Goal: Information Seeking & Learning: Learn about a topic

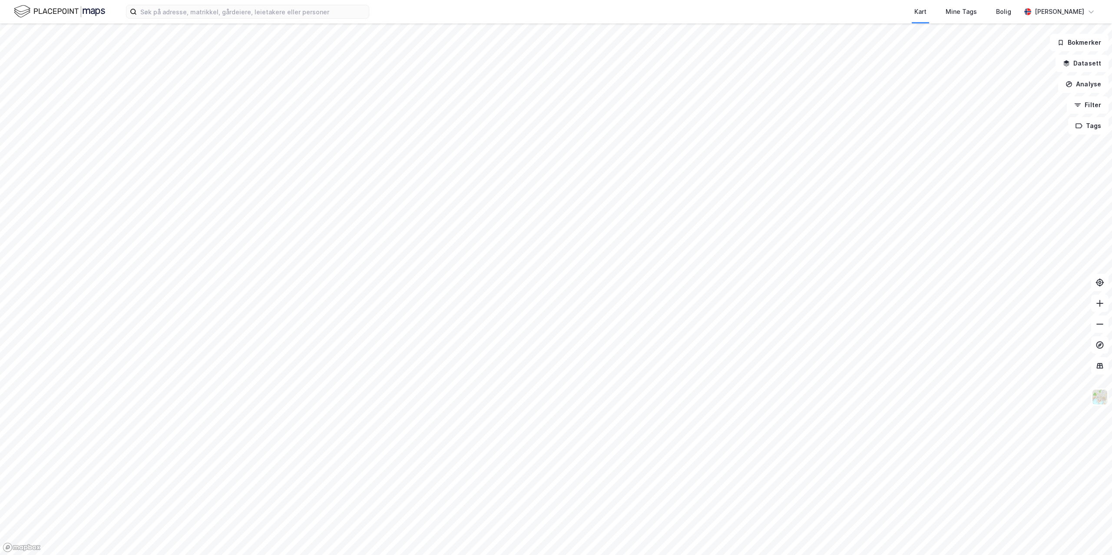
click at [887, 122] on div at bounding box center [556, 277] width 1112 height 555
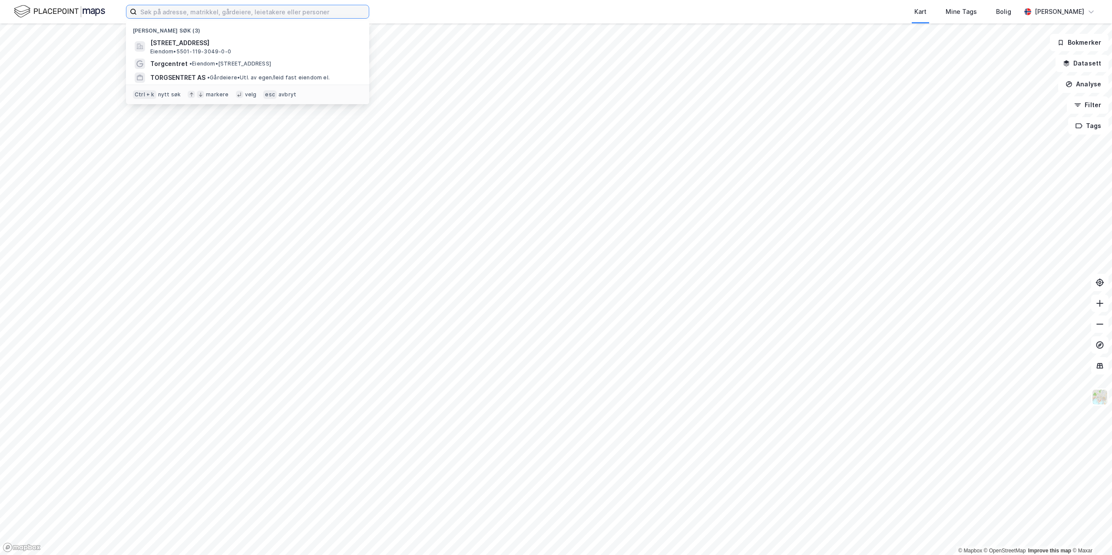
click at [229, 17] on input at bounding box center [253, 11] width 232 height 13
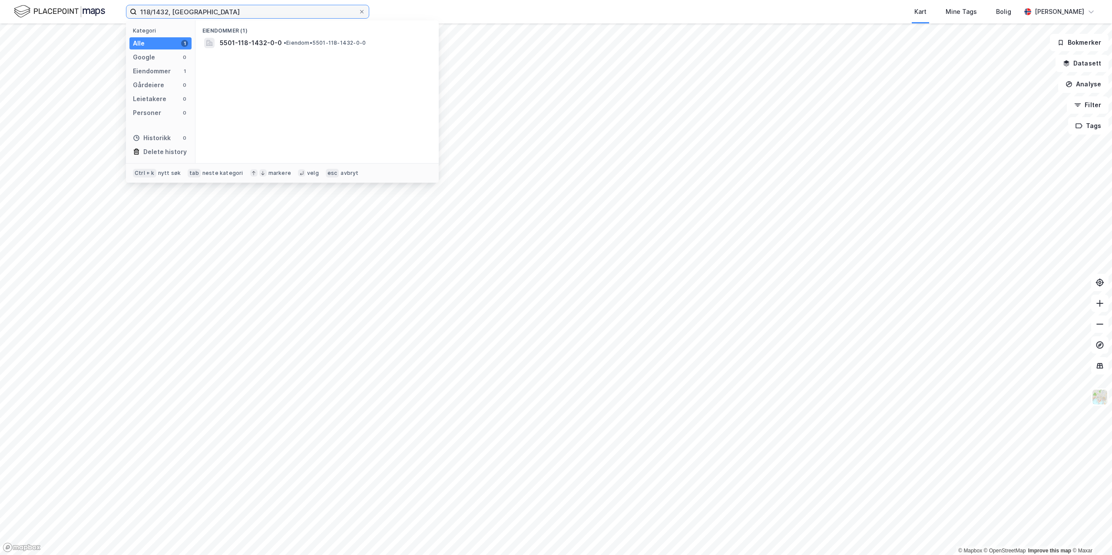
type input "118/1432, [GEOGRAPHIC_DATA]"
click at [266, 45] on span "5501-118-1432-0-0" at bounding box center [251, 43] width 62 height 10
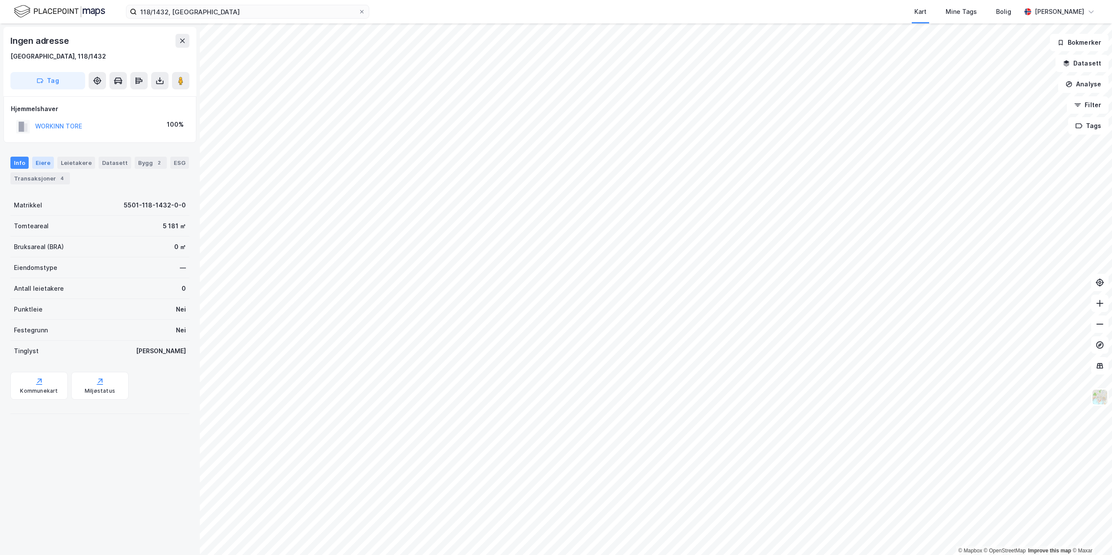
click at [38, 162] on div "Eiere" at bounding box center [43, 163] width 22 height 12
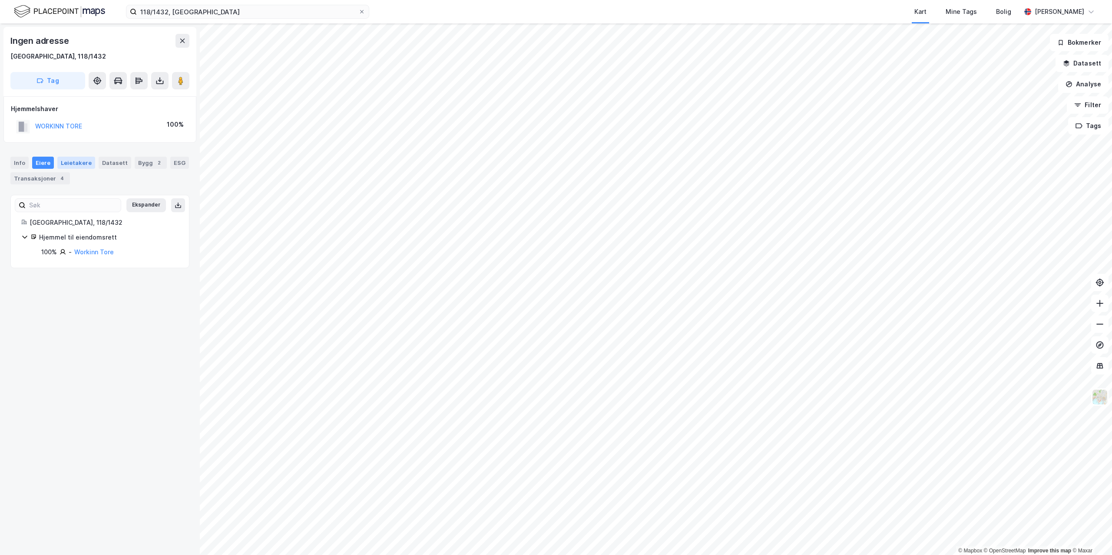
click at [67, 163] on div "Leietakere" at bounding box center [76, 163] width 38 height 12
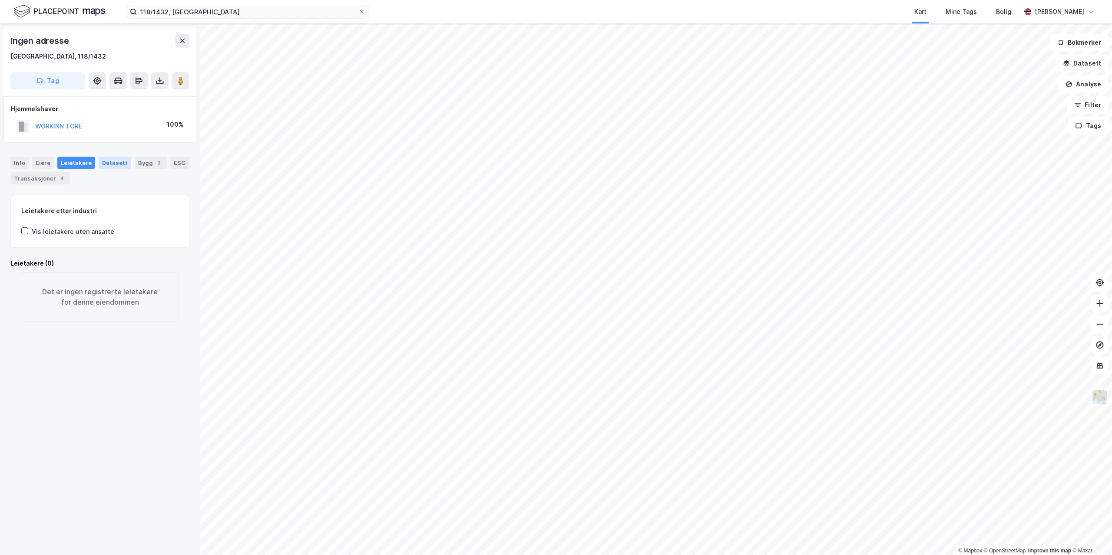
click at [120, 162] on div "Datasett" at bounding box center [115, 163] width 33 height 12
click at [146, 163] on div "Bygg 2" at bounding box center [151, 163] width 32 height 12
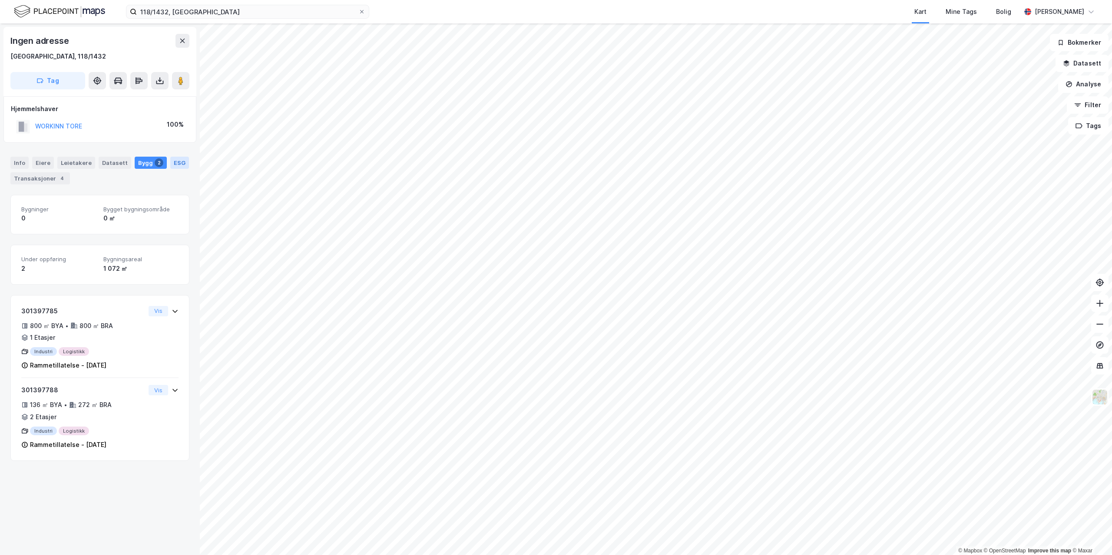
click at [175, 162] on div "ESG" at bounding box center [179, 163] width 19 height 12
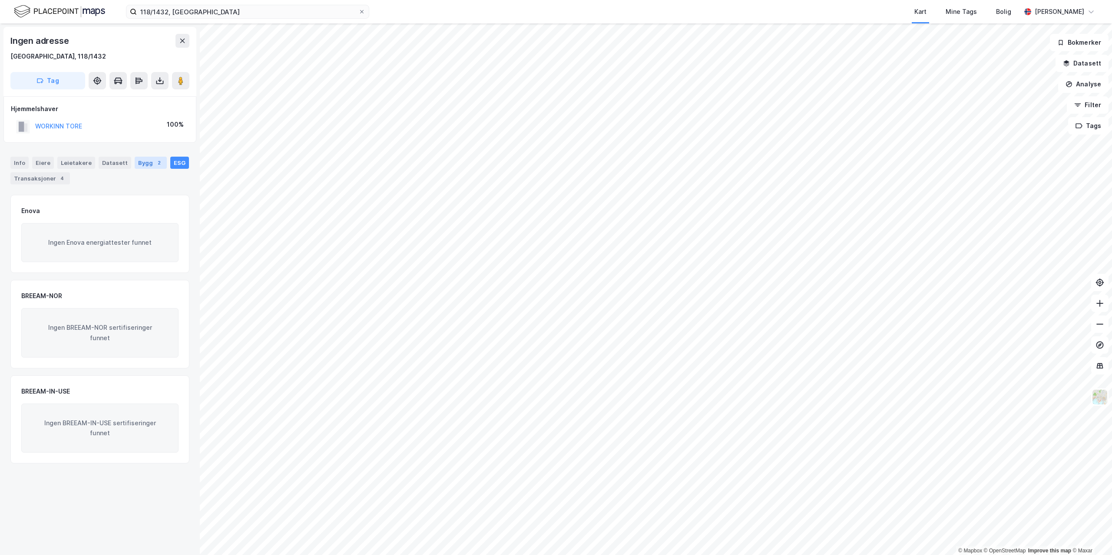
click at [155, 163] on div "2" at bounding box center [159, 163] width 9 height 9
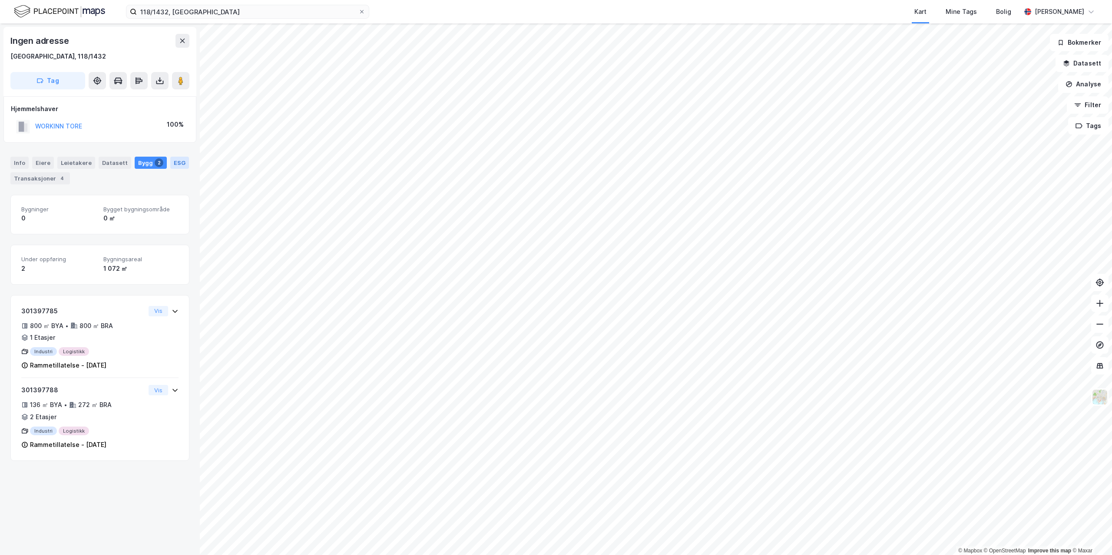
click at [173, 160] on div "ESG" at bounding box center [179, 163] width 19 height 12
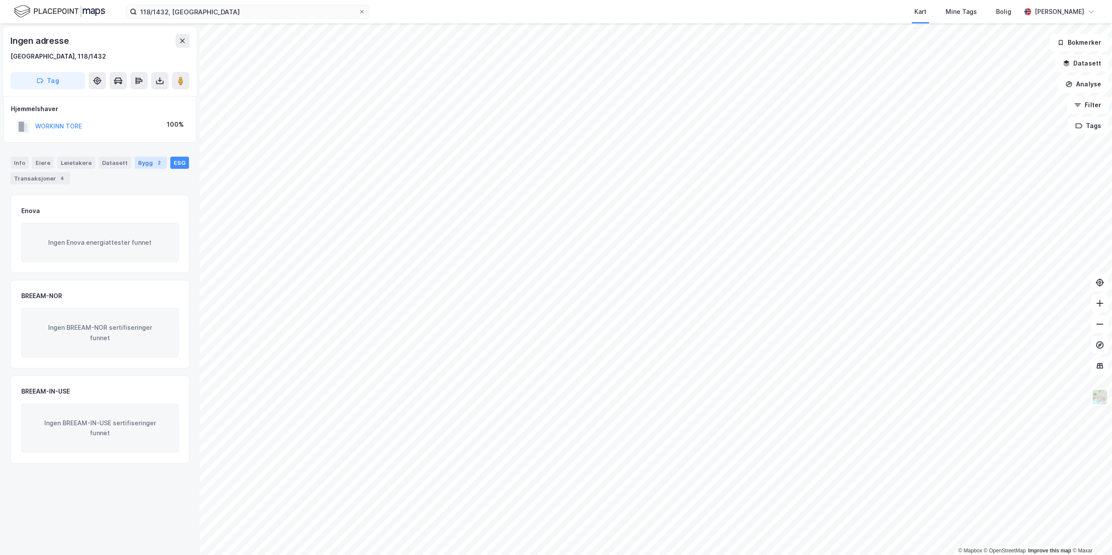
click at [155, 163] on div "2" at bounding box center [159, 163] width 9 height 9
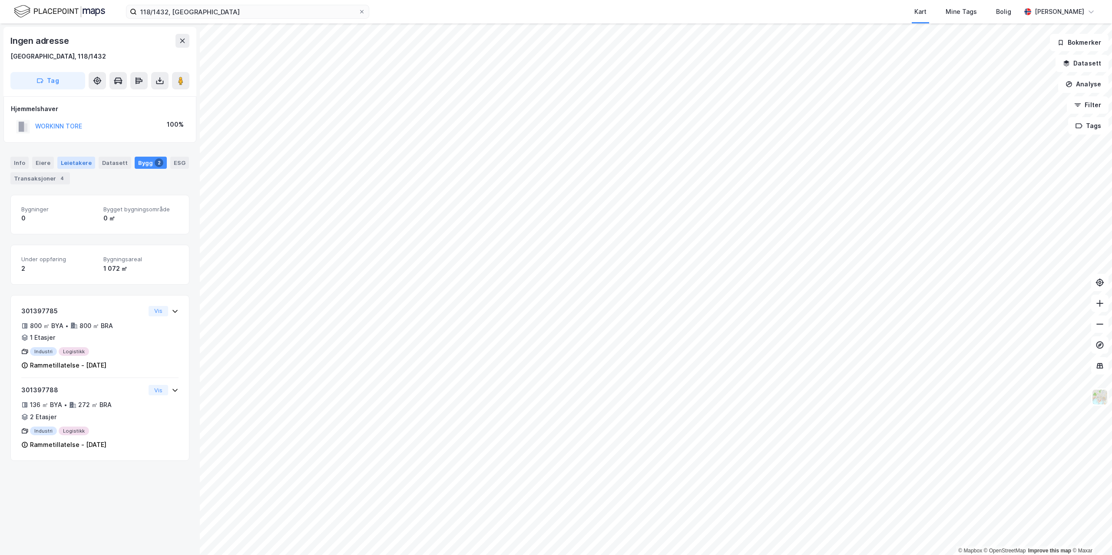
click at [69, 168] on div "Leietakere" at bounding box center [76, 163] width 38 height 12
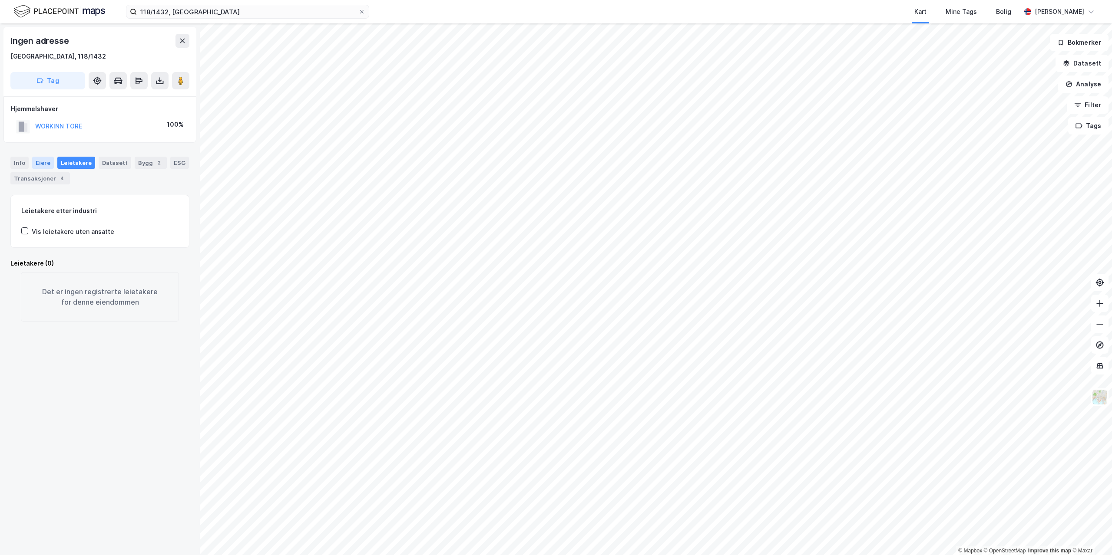
click at [33, 167] on div "Eiere" at bounding box center [43, 163] width 22 height 12
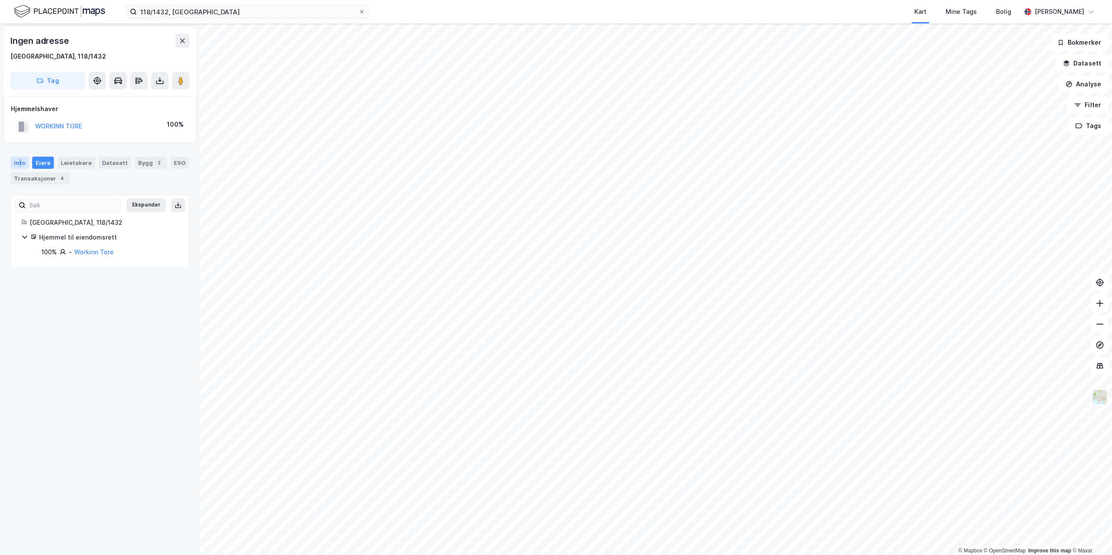
click at [19, 166] on div "Info" at bounding box center [19, 163] width 18 height 12
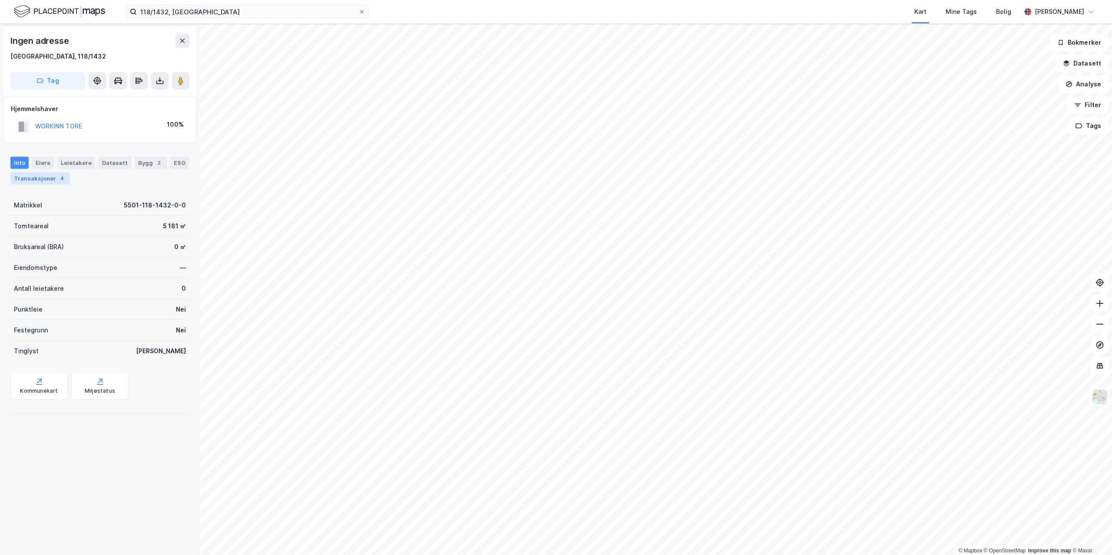
click at [42, 179] on div "Transaksjoner 4" at bounding box center [40, 178] width 60 height 12
